Goal: Information Seeking & Learning: Learn about a topic

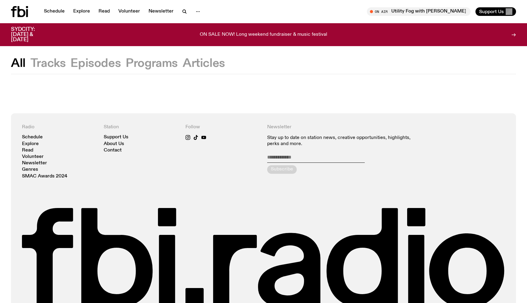
click at [54, 62] on button "Tracks" at bounding box center [47, 63] width 35 height 11
click at [50, 62] on button "Tracks" at bounding box center [47, 63] width 35 height 11
click at [182, 12] on icon "button" at bounding box center [184, 11] width 7 height 7
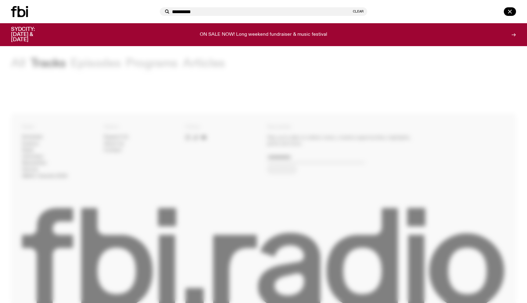
type input "**********"
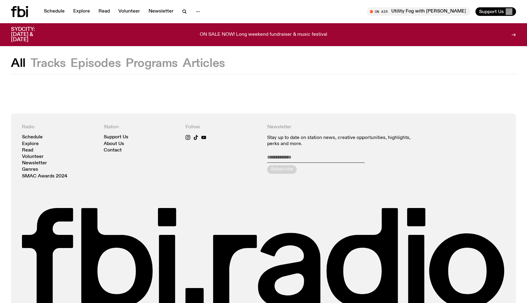
click at [60, 63] on button "Tracks" at bounding box center [47, 63] width 35 height 11
click at [62, 12] on link "Schedule" at bounding box center [54, 11] width 28 height 9
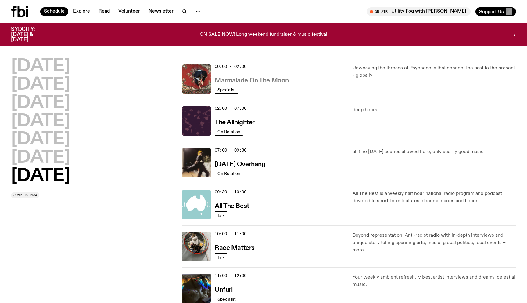
click at [268, 79] on h3 "Marmalade On The Moon" at bounding box center [252, 80] width 74 height 6
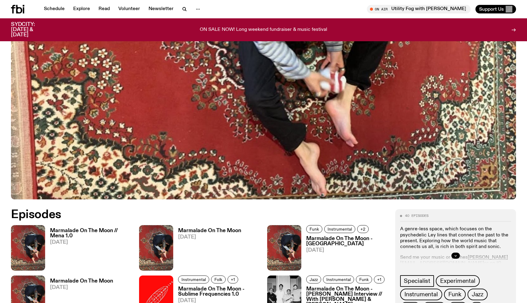
scroll to position [348, 0]
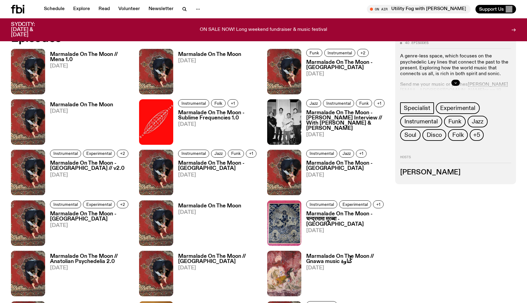
click at [208, 52] on h3 "Marmalade On The Moon" at bounding box center [209, 54] width 63 height 5
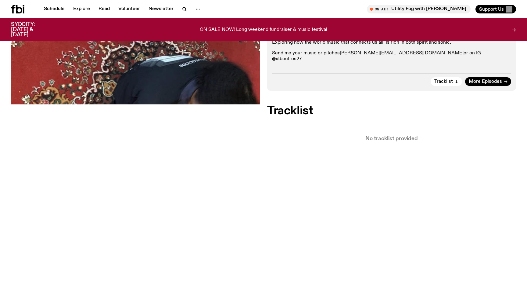
scroll to position [110, 0]
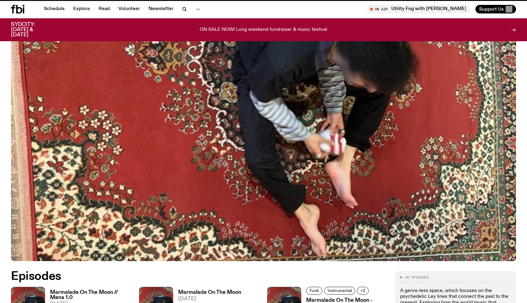
scroll to position [348, 0]
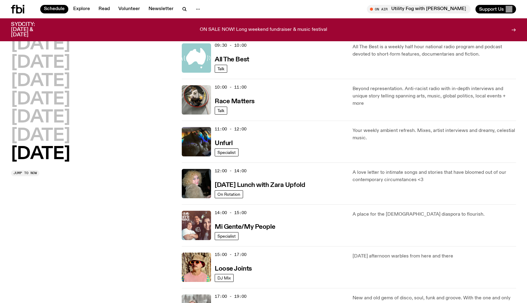
scroll to position [141, 0]
click at [256, 186] on h3 "[DATE] Lunch with Zara Upfold" at bounding box center [260, 185] width 90 height 6
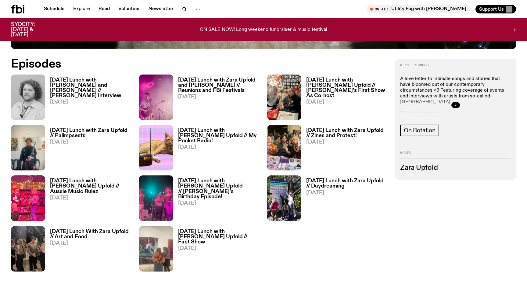
scroll to position [319, 0]
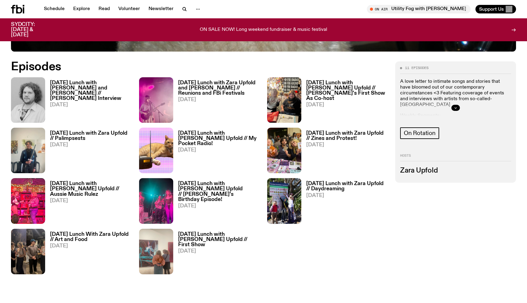
click at [112, 86] on h3 "[DATE] Lunch with [PERSON_NAME] and [PERSON_NAME] // [PERSON_NAME] Interview" at bounding box center [91, 90] width 82 height 21
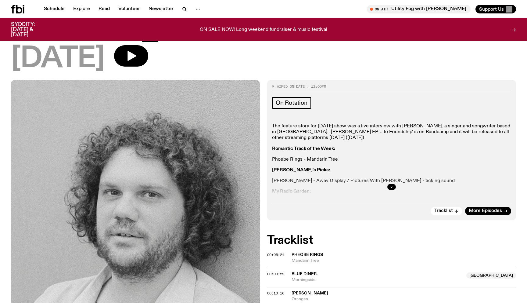
scroll to position [91, 0]
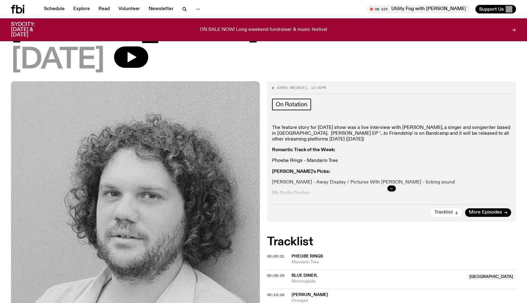
click at [436, 210] on span "Tracklist" at bounding box center [443, 212] width 19 height 5
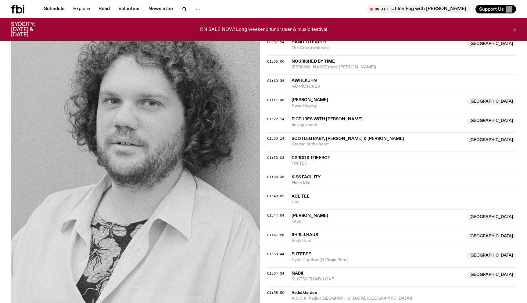
scroll to position [432, 0]
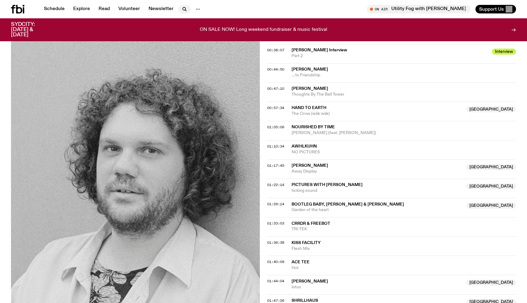
click at [187, 9] on button "button" at bounding box center [184, 9] width 12 height 9
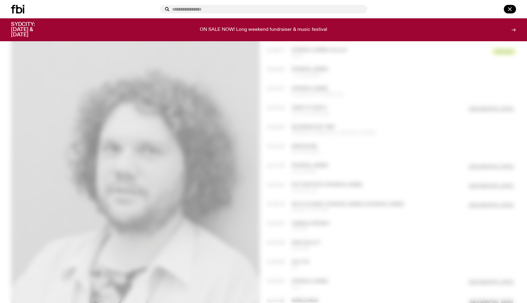
click at [185, 11] on input "text" at bounding box center [267, 9] width 190 height 5
type input "**********"
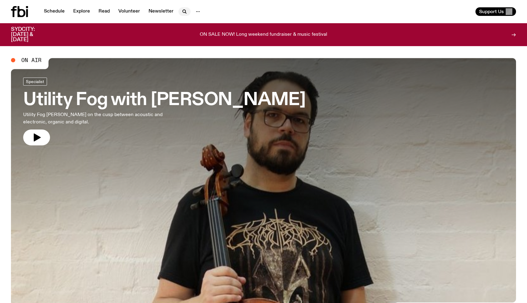
click at [182, 13] on icon "button" at bounding box center [184, 11] width 7 height 7
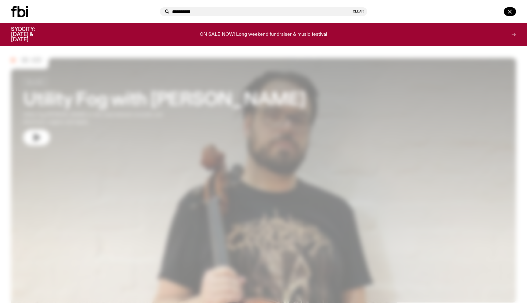
type input "**********"
